Goal: Information Seeking & Learning: Find specific fact

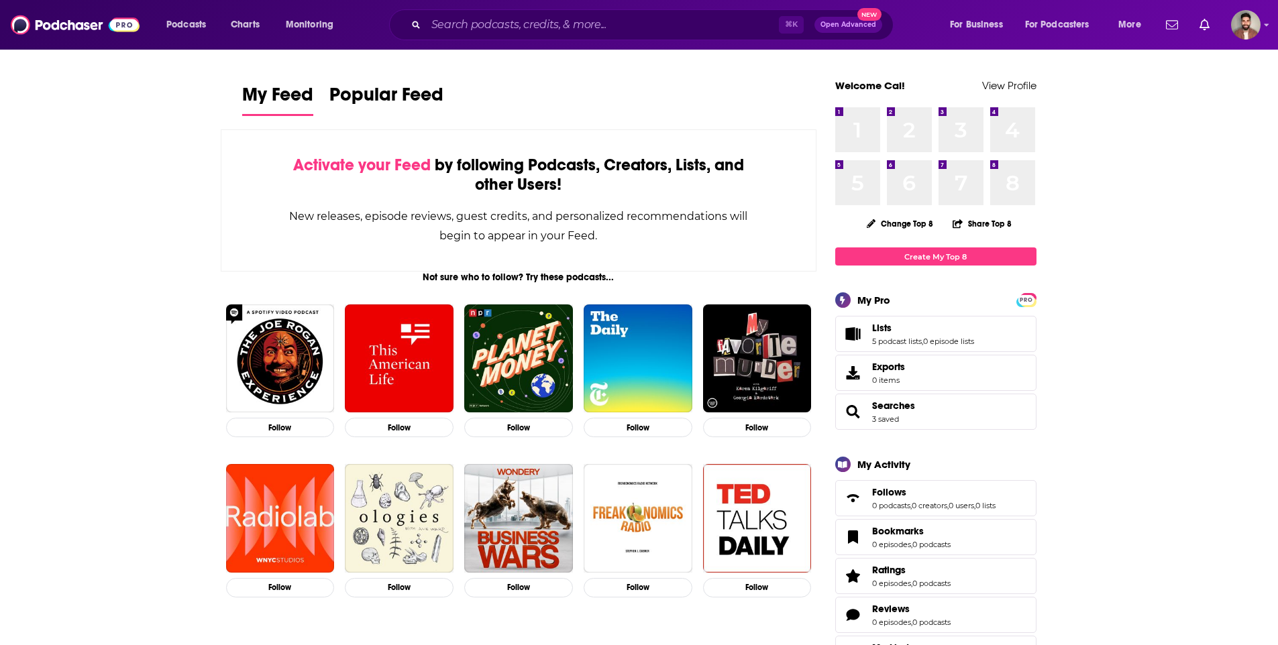
click at [889, 413] on span "Searches 3 saved" at bounding box center [893, 412] width 43 height 24
click at [894, 401] on span "Searches" at bounding box center [893, 406] width 43 height 12
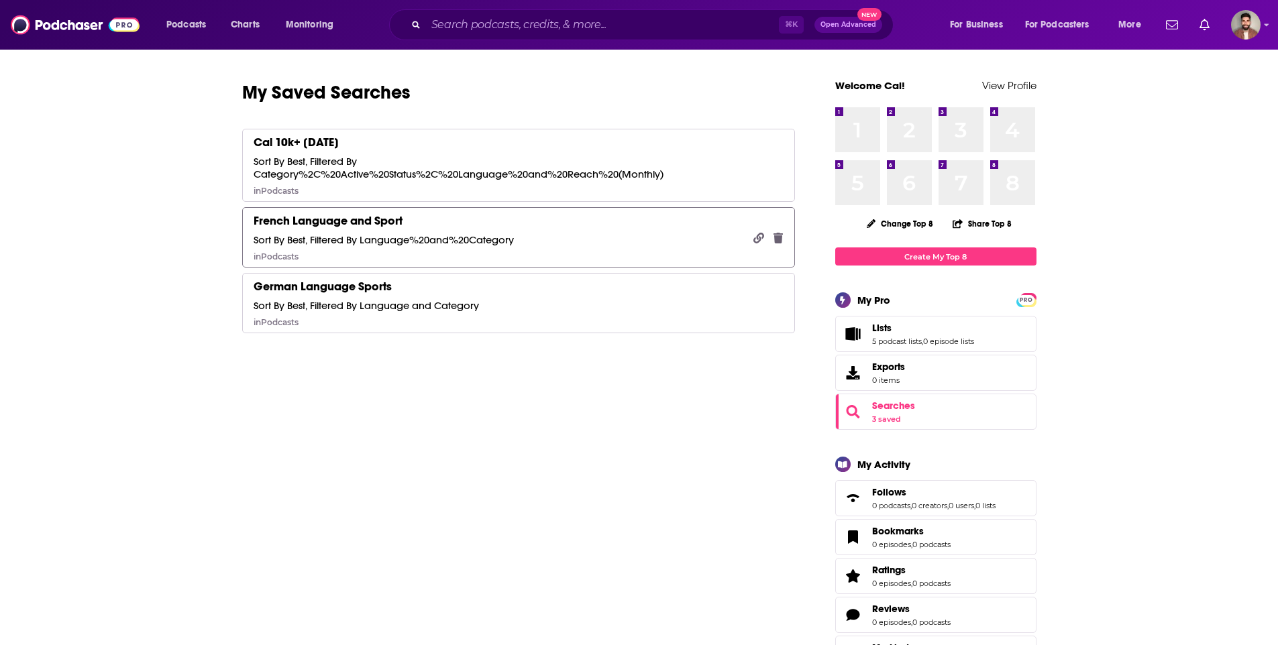
click at [301, 221] on div "French Language and Sport" at bounding box center [328, 220] width 149 height 15
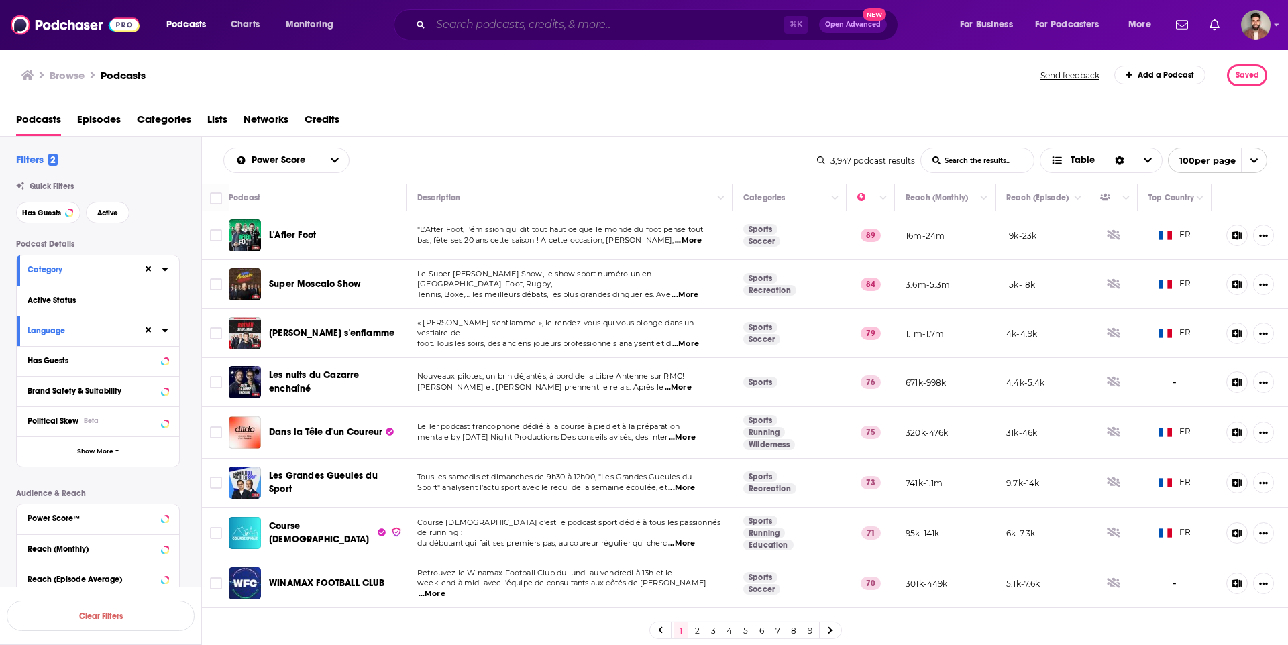
click at [500, 31] on input "Search podcasts, credits, & more..." at bounding box center [607, 24] width 353 height 21
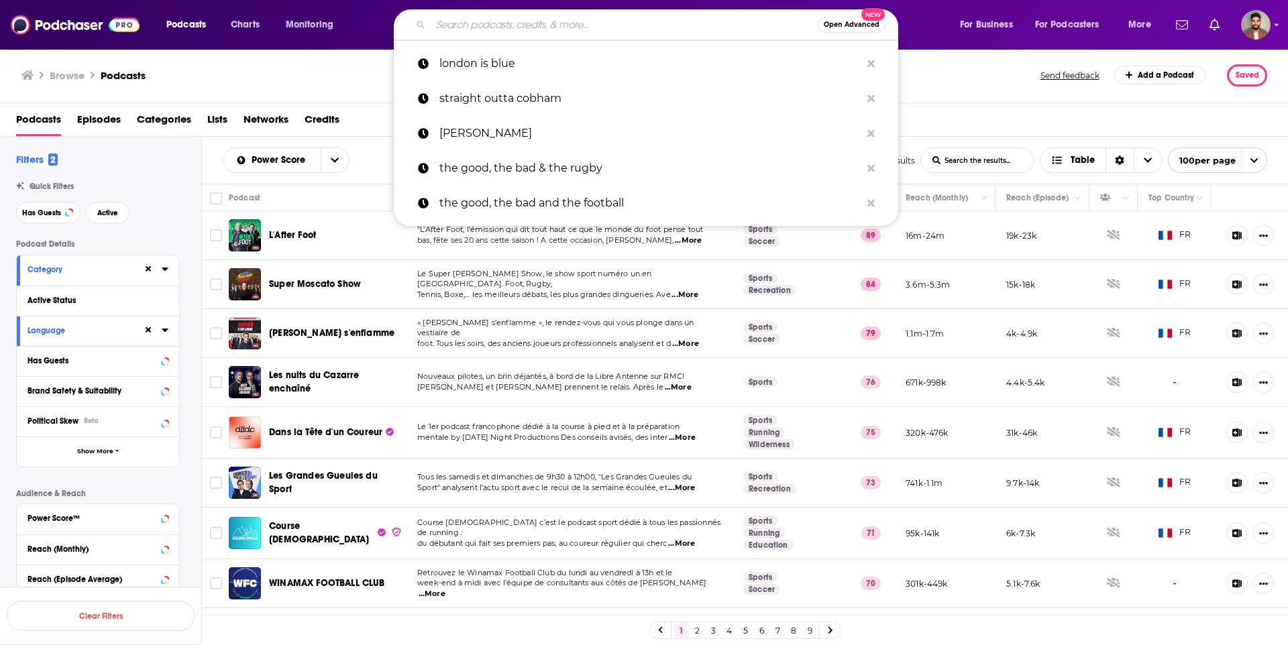
click at [502, 25] on input "Search podcasts, credits, & more..." at bounding box center [624, 24] width 387 height 21
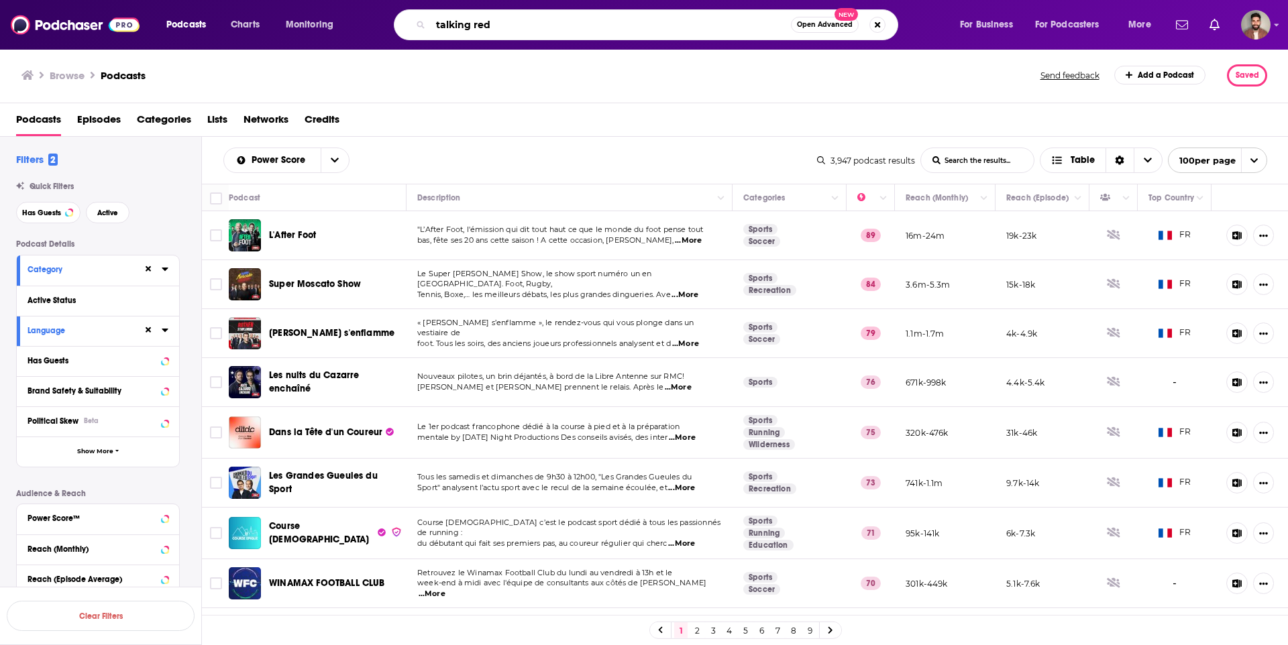
type input "talking reds"
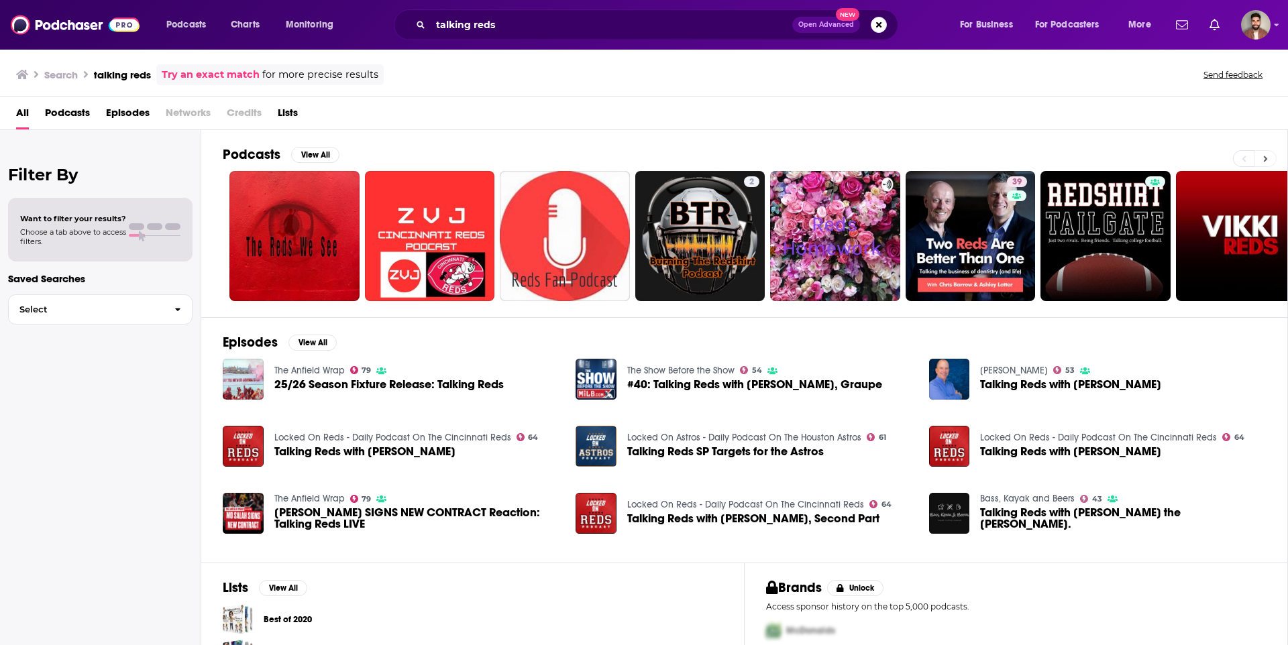
click at [1260, 156] on button at bounding box center [1266, 158] width 22 height 17
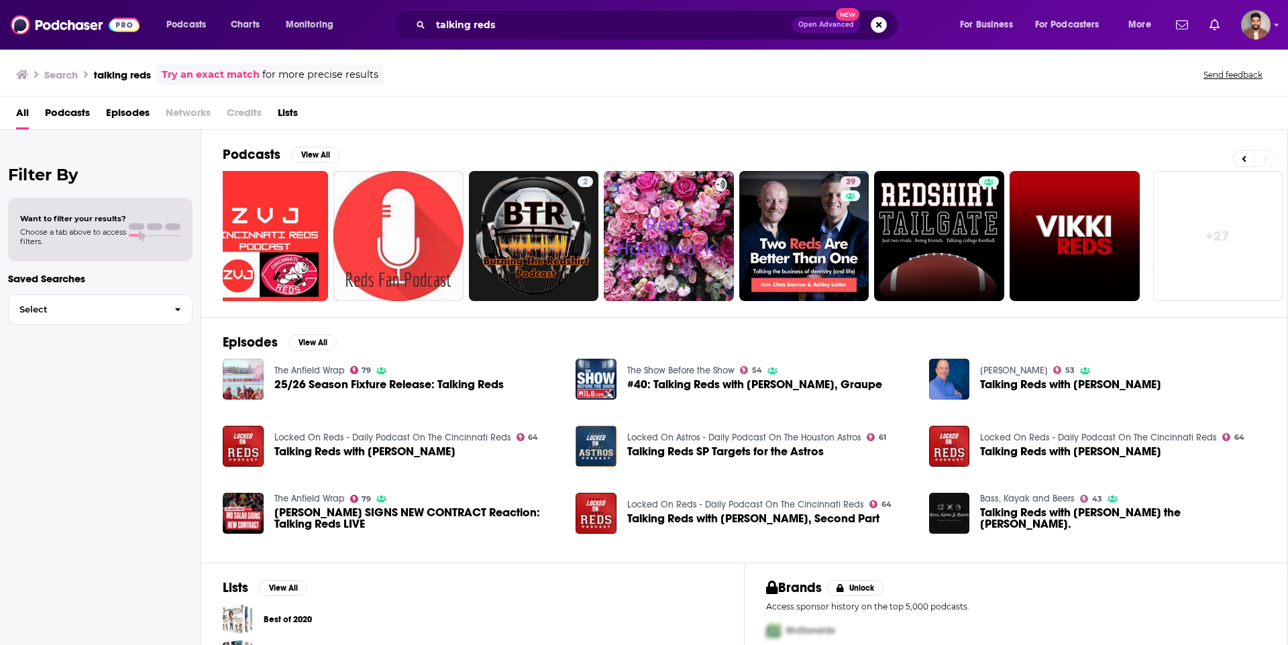
scroll to position [0, 167]
click at [494, 28] on input "talking reds" at bounding box center [612, 24] width 362 height 21
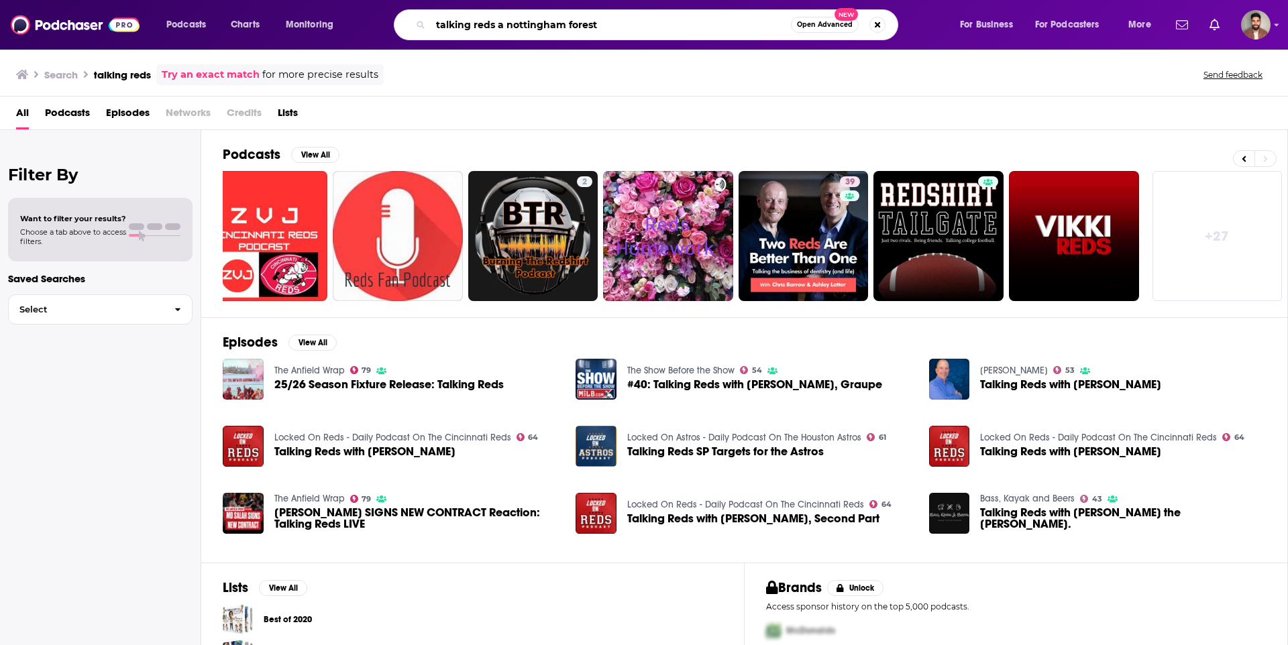
type input "talking reds a nottingham forest"
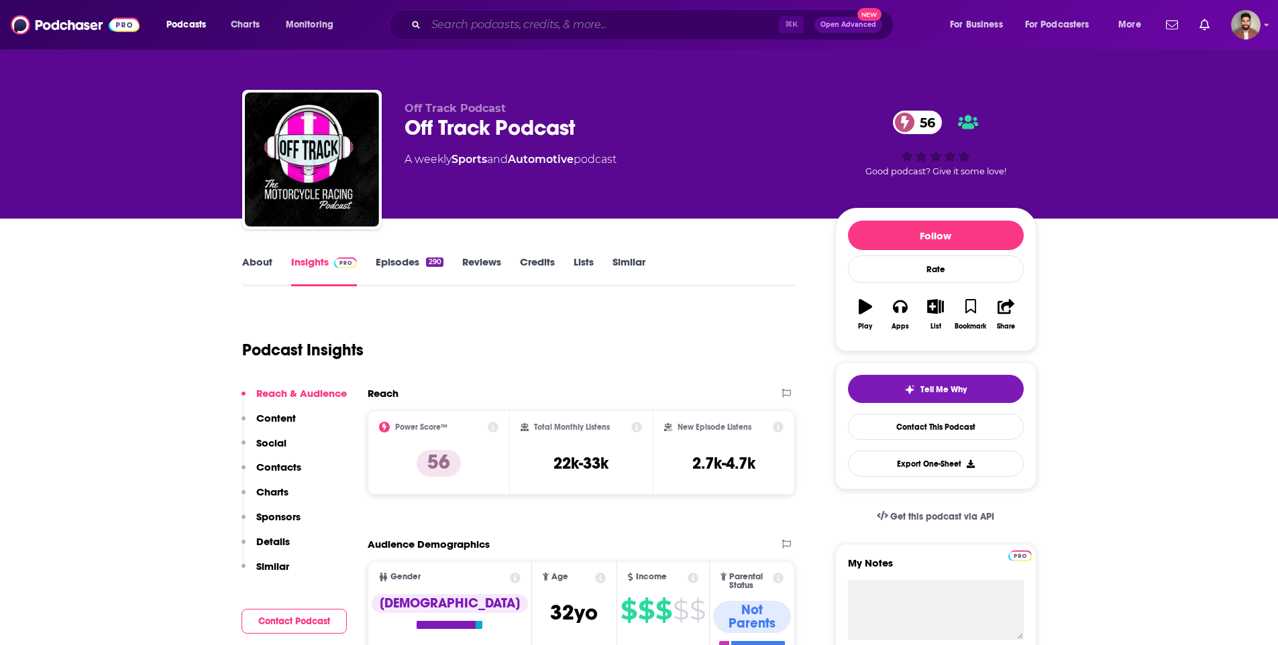
click at [464, 18] on input "Search podcasts, credits, & more..." at bounding box center [602, 24] width 353 height 21
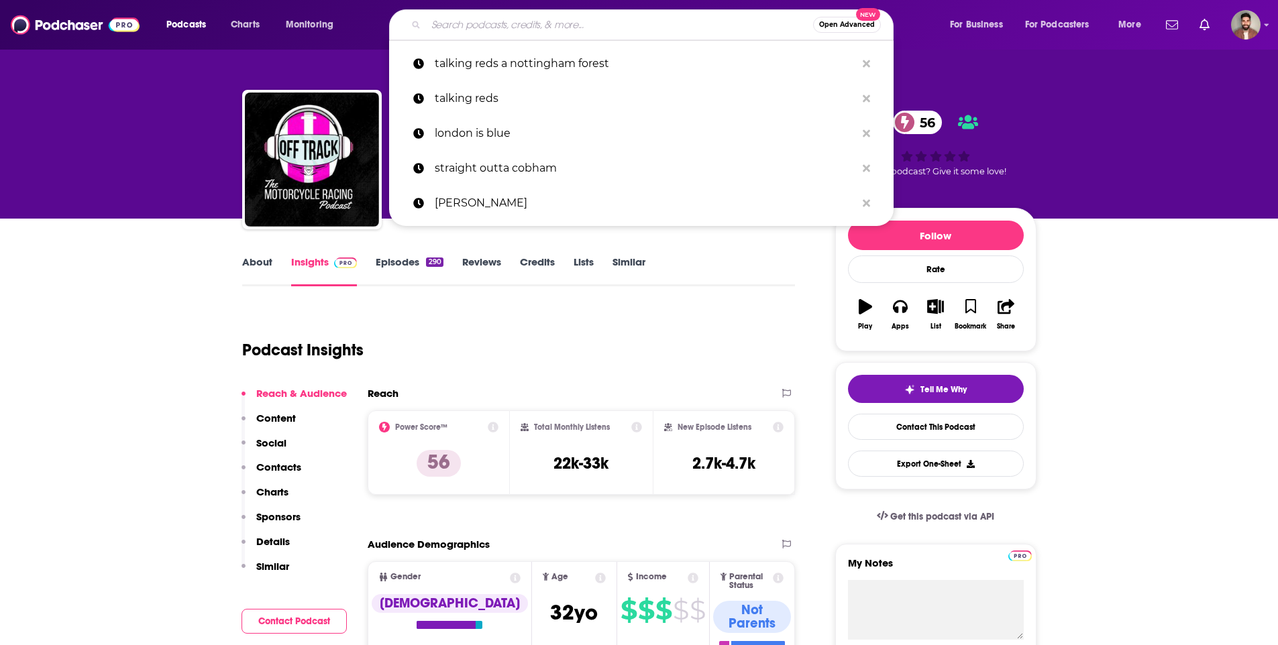
click at [464, 18] on input "Search podcasts, credits, & more..." at bounding box center [619, 24] width 387 height 21
click at [447, 17] on input "Search podcasts, credits, & more..." at bounding box center [619, 24] width 387 height 21
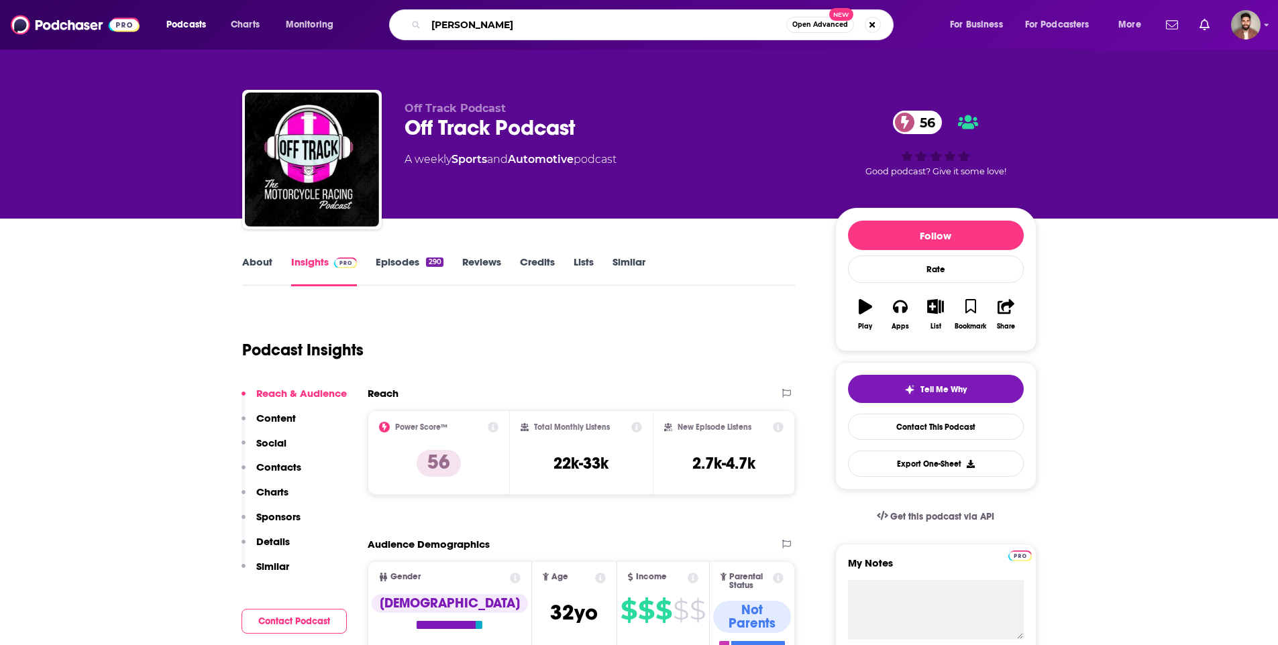
type input "[PERSON_NAME]"
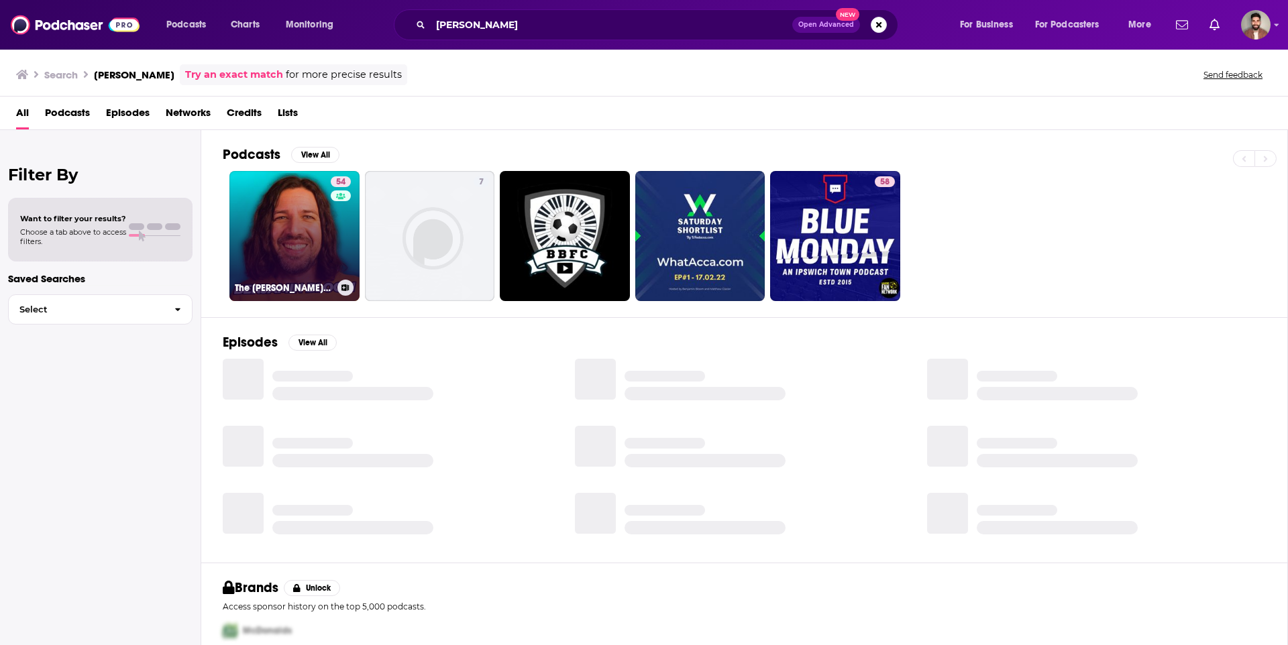
click at [305, 229] on link "54 The Benjamin Bloom Football Channel" at bounding box center [294, 236] width 130 height 130
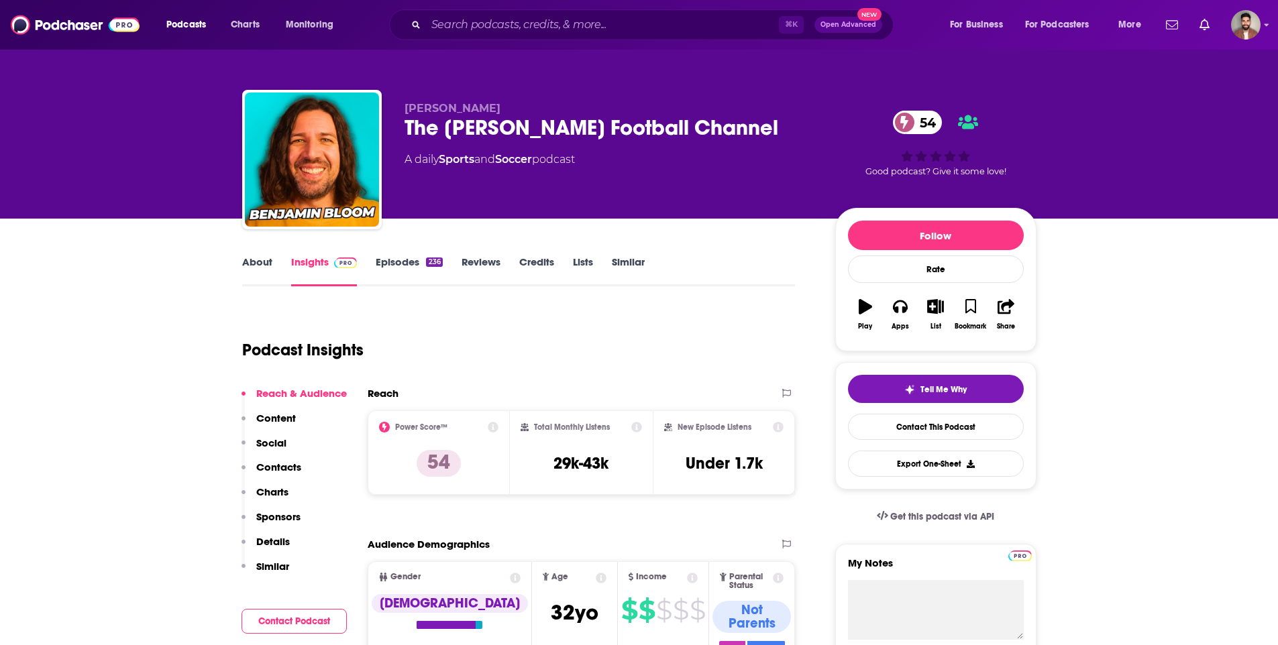
drag, startPoint x: 405, startPoint y: 123, endPoint x: 786, endPoint y: 127, distance: 381.1
click at [786, 127] on div "The Benjamin Bloom Football Channel 54" at bounding box center [609, 128] width 409 height 26
copy h2 "The Benjamin Bloom Football Channel"
